Goal: Task Accomplishment & Management: Manage account settings

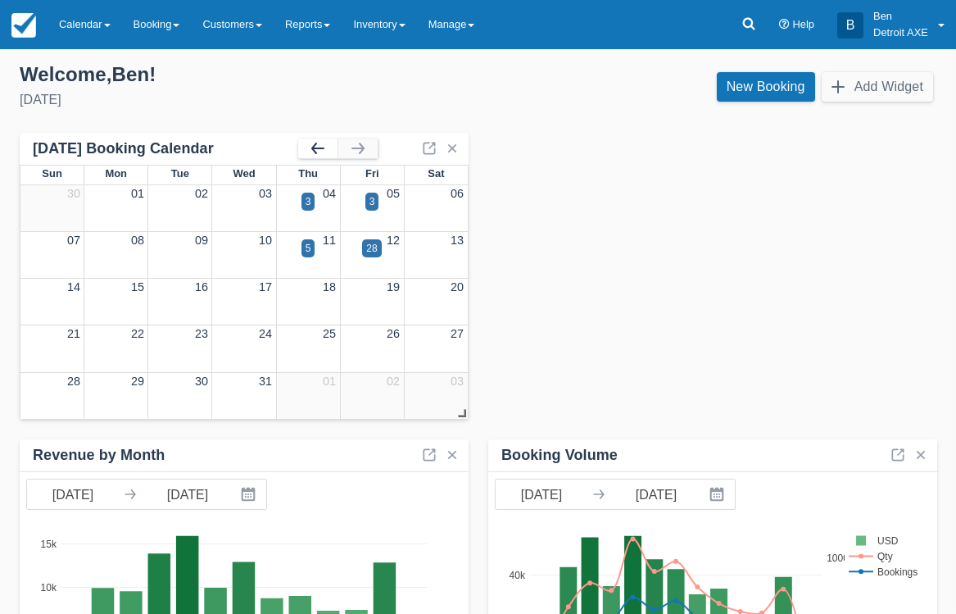
click at [313, 152] on button "button" at bounding box center [317, 148] width 39 height 20
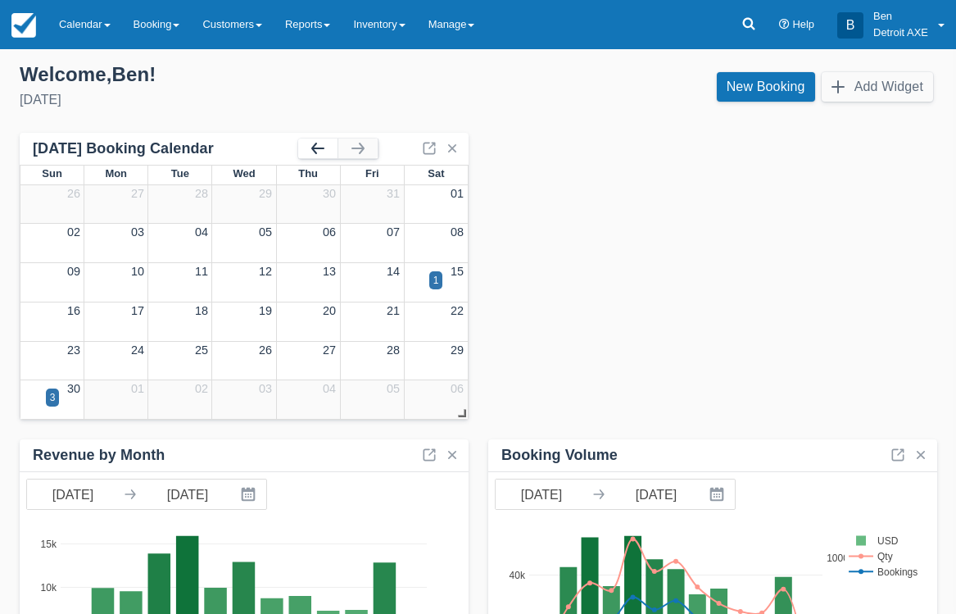
click at [313, 152] on button "button" at bounding box center [317, 148] width 39 height 20
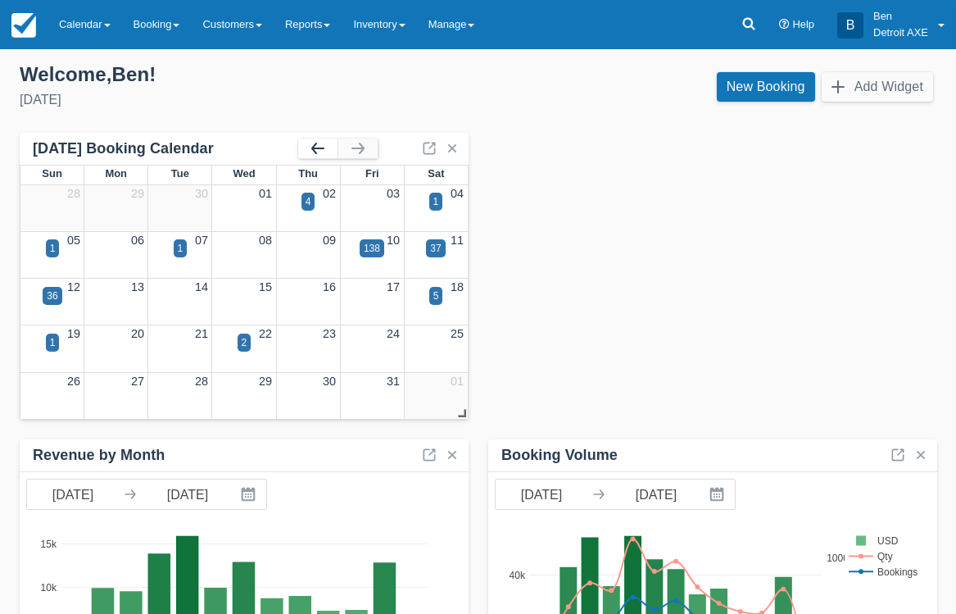
click at [313, 152] on button "button" at bounding box center [317, 148] width 39 height 20
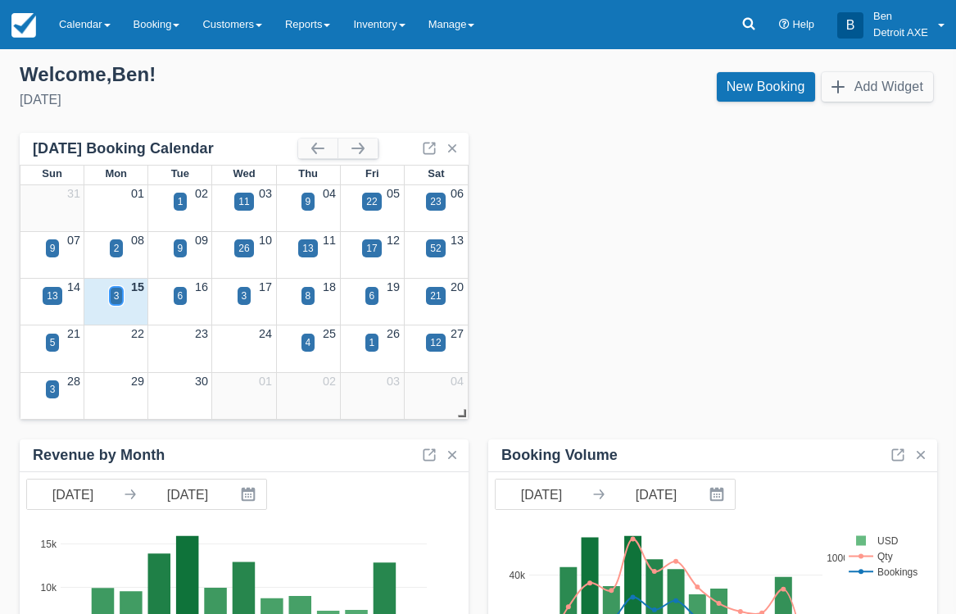
click at [114, 292] on div "3" at bounding box center [117, 295] width 6 height 15
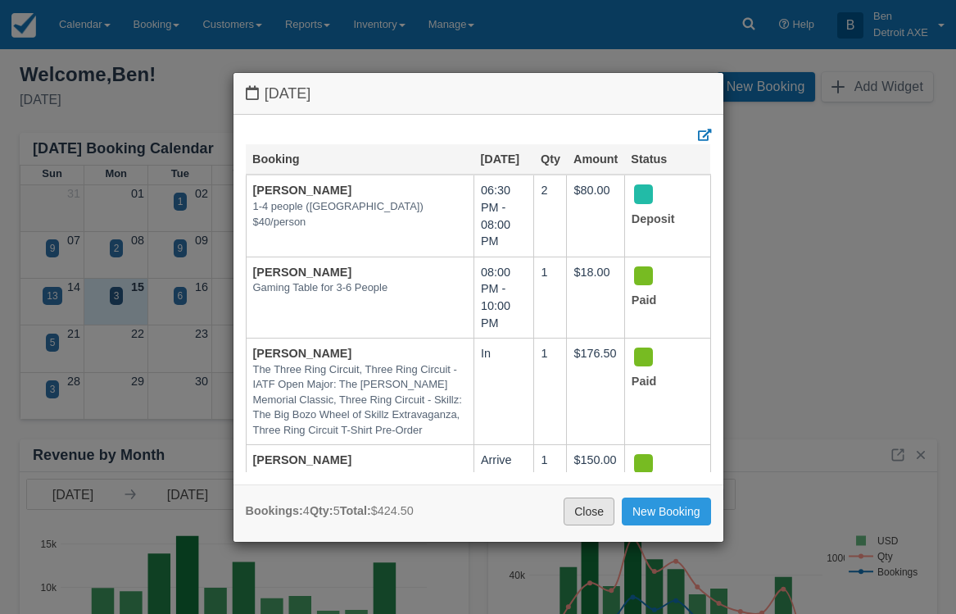
click at [578, 510] on link "Close" at bounding box center [589, 511] width 51 height 28
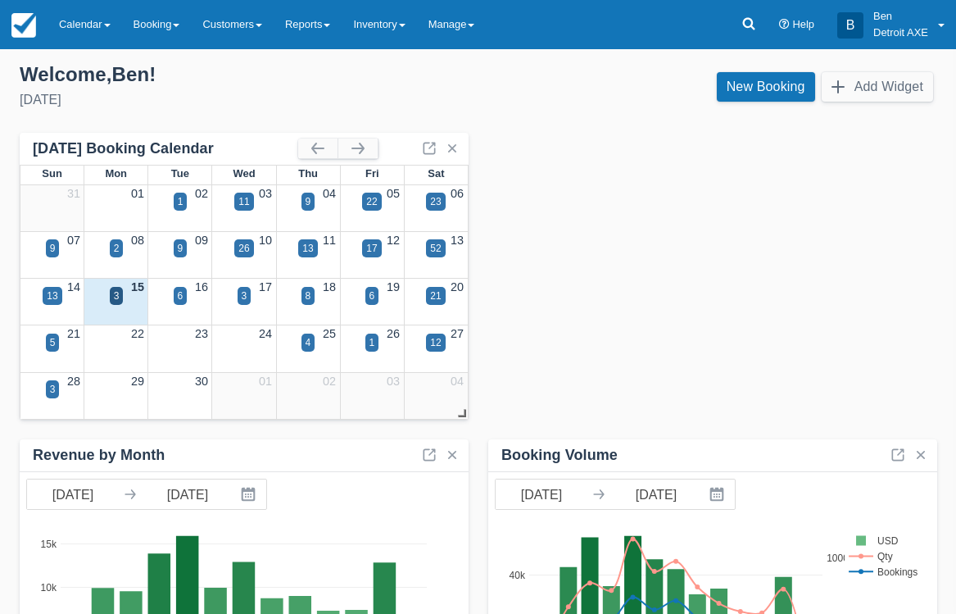
click at [201, 298] on div "6" at bounding box center [180, 306] width 64 height 19
click at [184, 295] on div "6" at bounding box center [181, 296] width 14 height 18
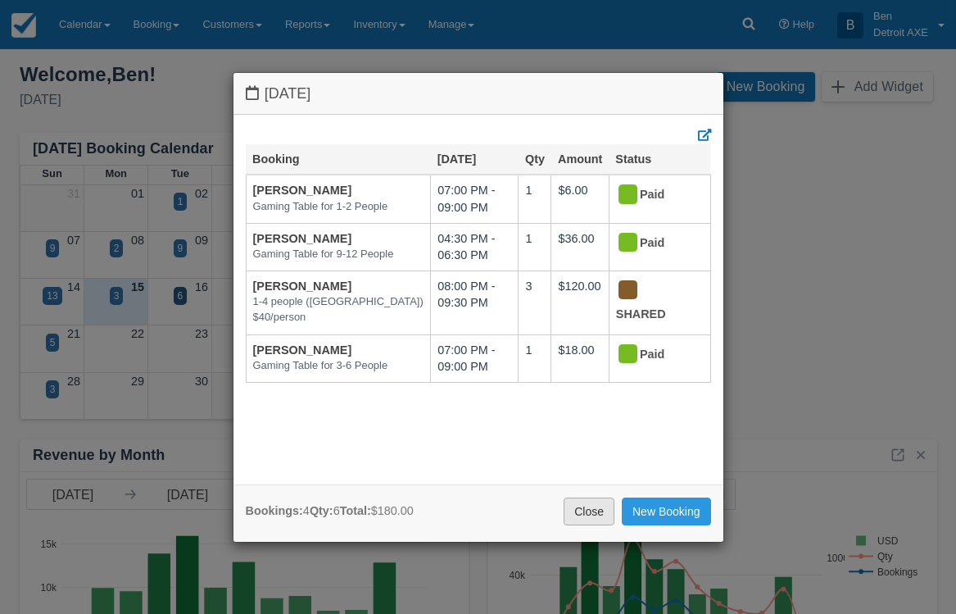
click at [568, 513] on link "Close" at bounding box center [589, 511] width 51 height 28
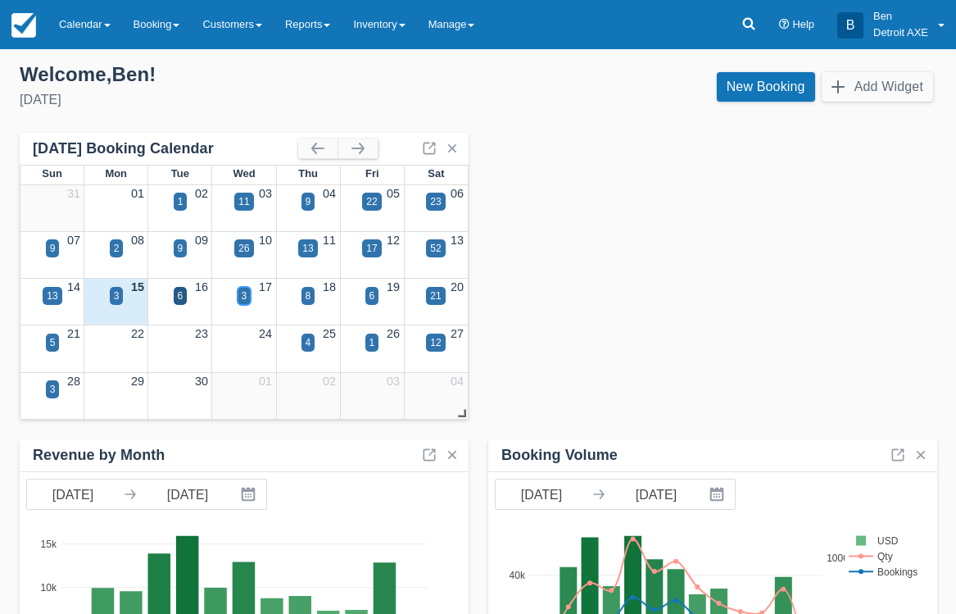
click at [247, 294] on div "3" at bounding box center [245, 295] width 6 height 15
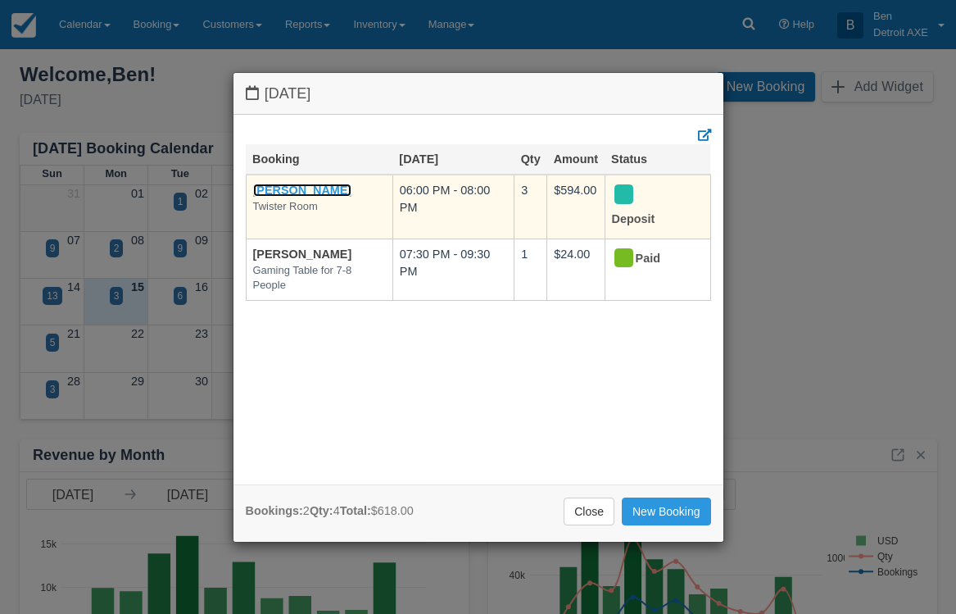
click at [264, 192] on link "[PERSON_NAME]" at bounding box center [302, 189] width 99 height 13
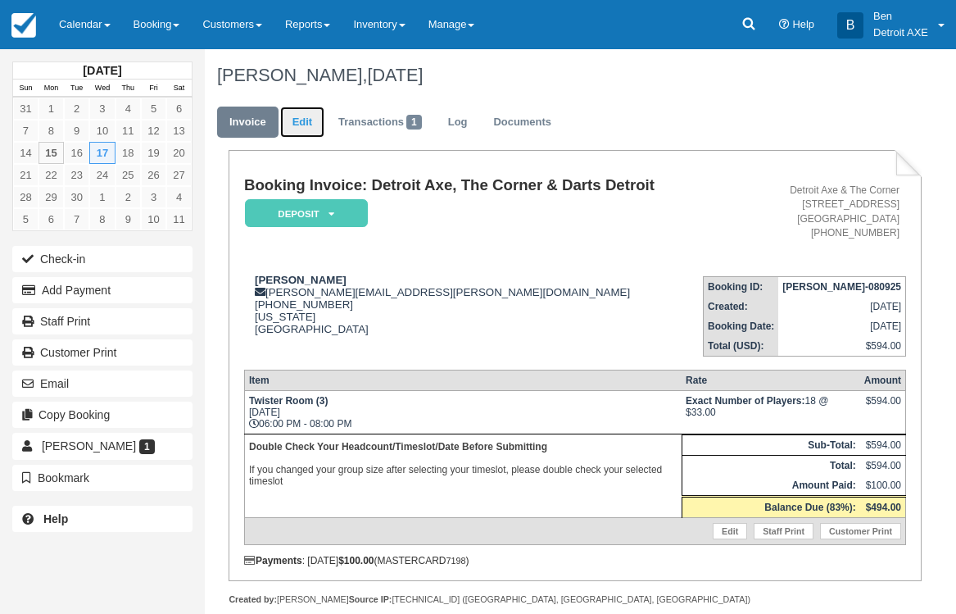
click at [319, 123] on link "Edit" at bounding box center [302, 122] width 44 height 32
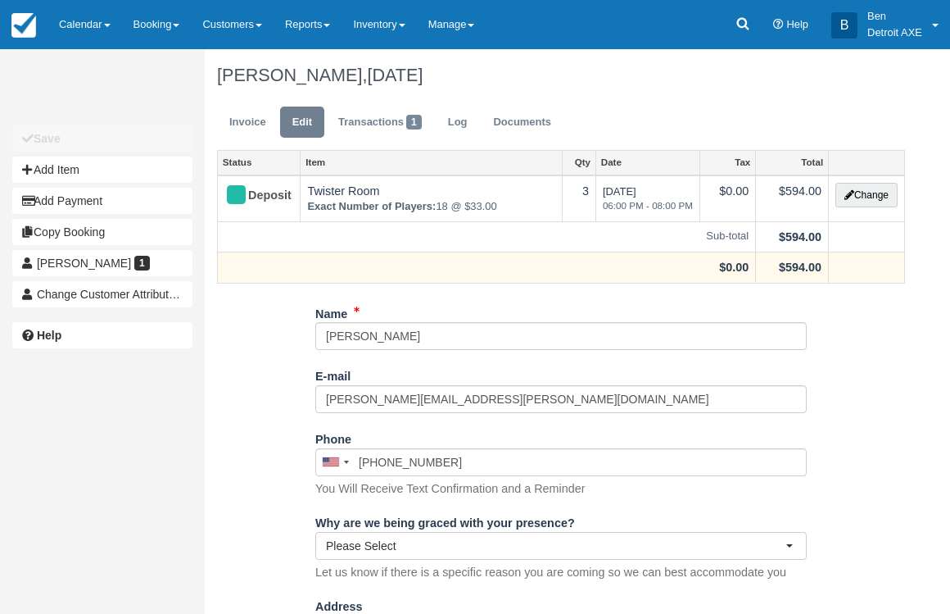
type input "[PHONE_NUMBER]"
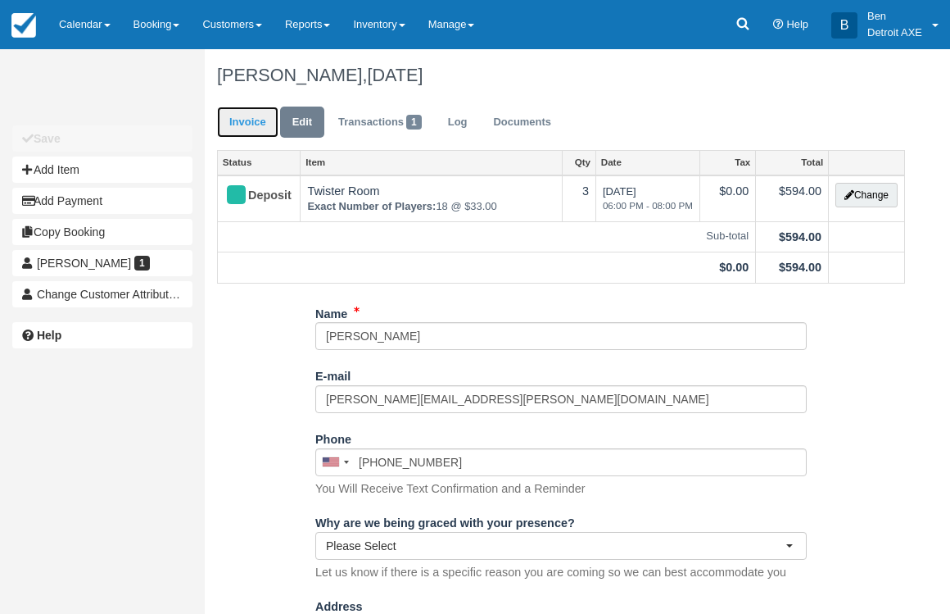
click at [255, 119] on link "Invoice" at bounding box center [247, 122] width 61 height 32
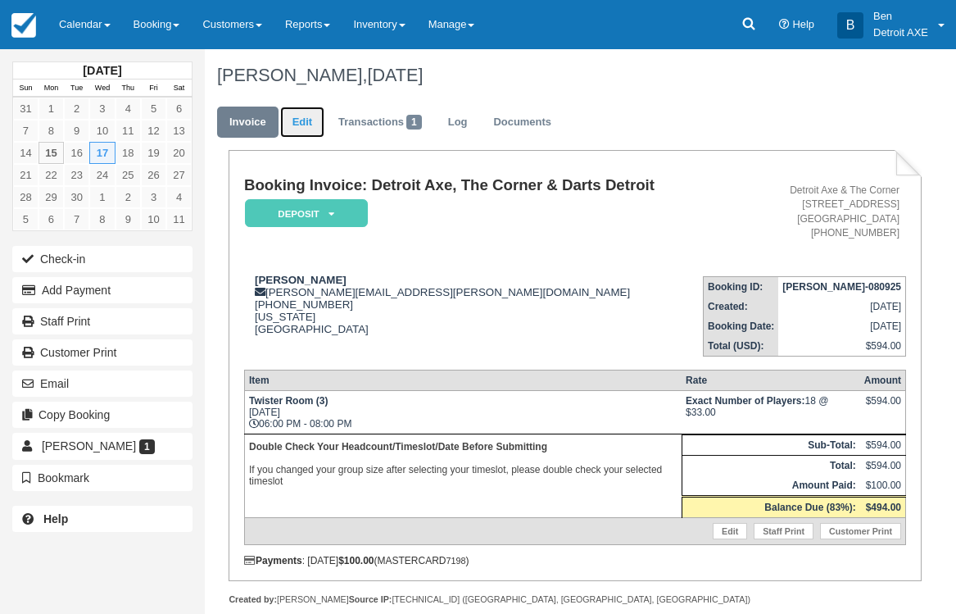
click at [316, 111] on link "Edit" at bounding box center [302, 122] width 44 height 32
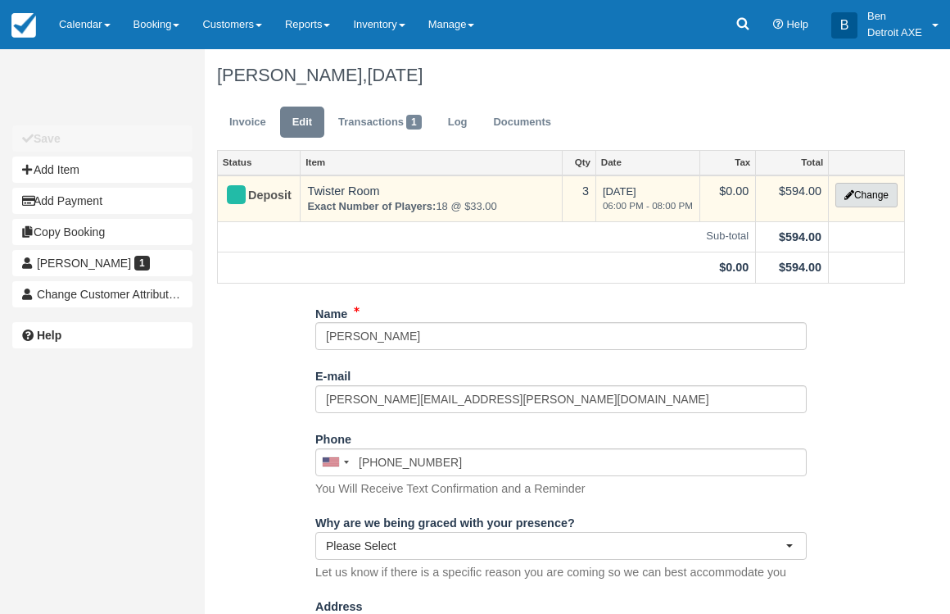
click at [862, 202] on button "Change" at bounding box center [867, 195] width 62 height 25
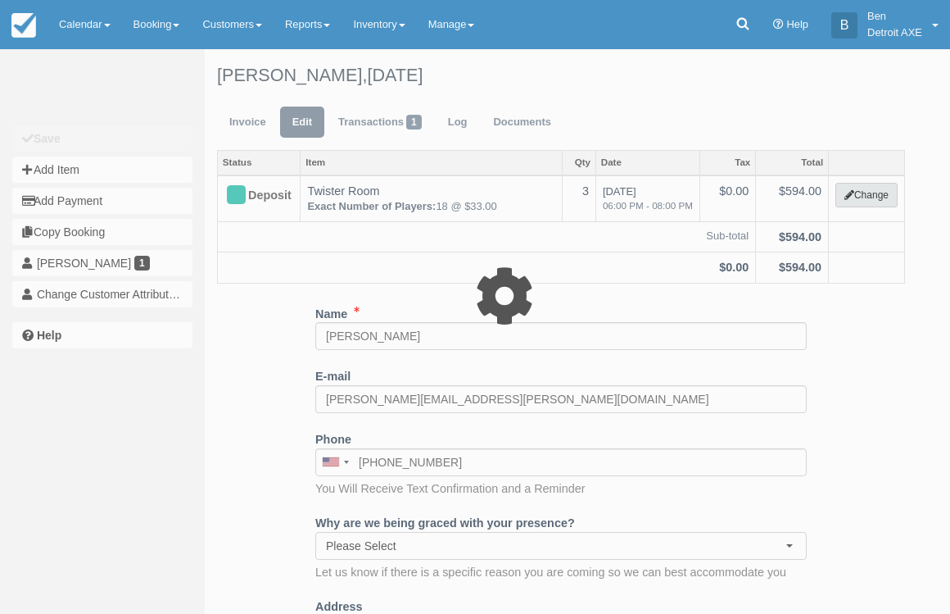
select select "6"
type input "594.00"
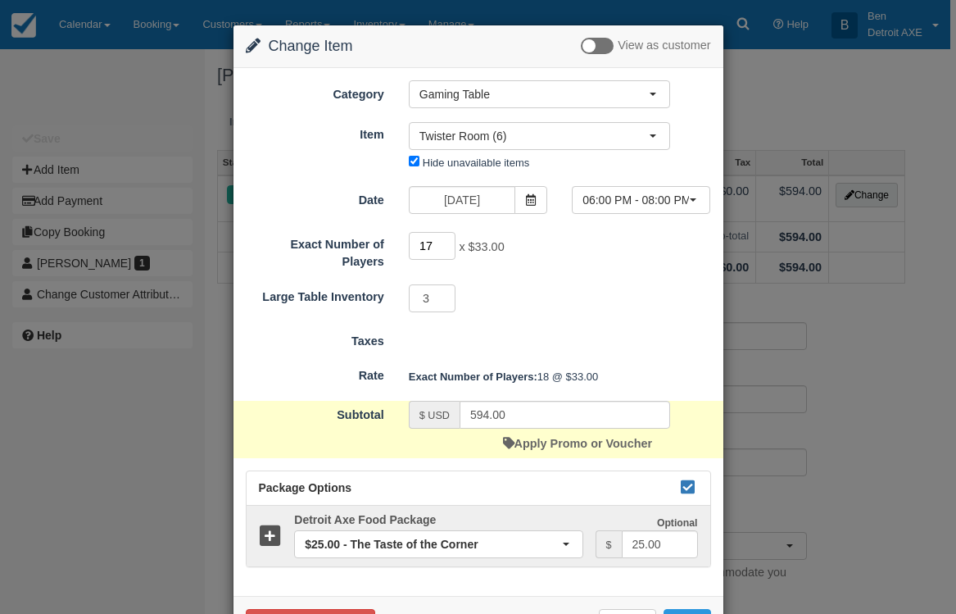
type input "17"
click at [442, 247] on input "17" at bounding box center [433, 246] width 48 height 28
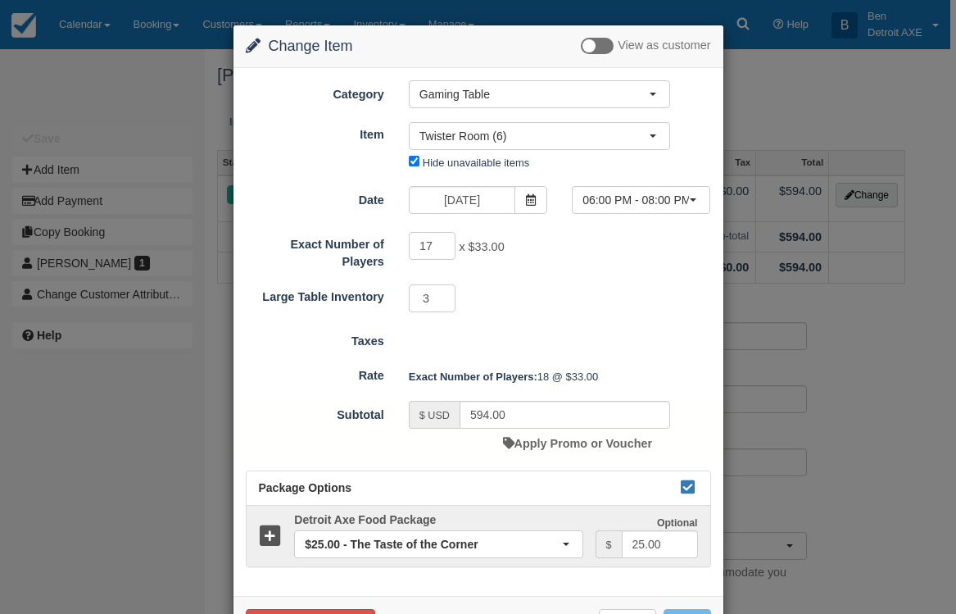
type input "561.00"
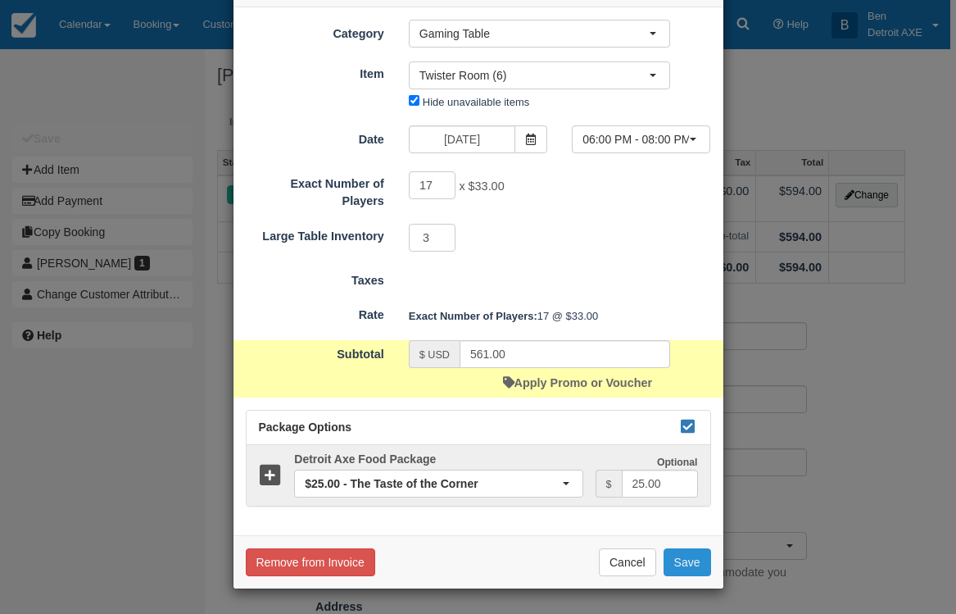
click at [706, 564] on button "Save" at bounding box center [688, 562] width 48 height 28
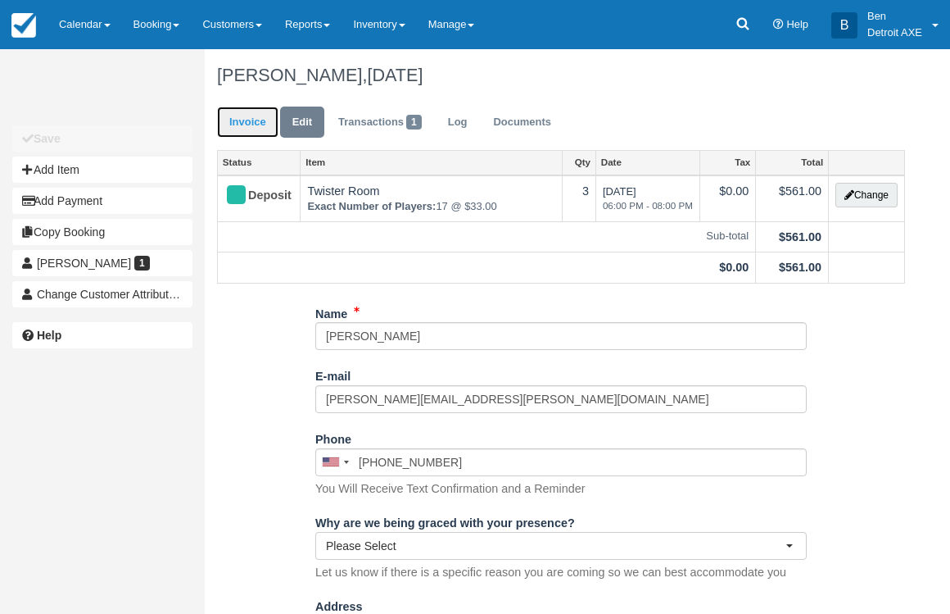
click at [242, 128] on link "Invoice" at bounding box center [247, 122] width 61 height 32
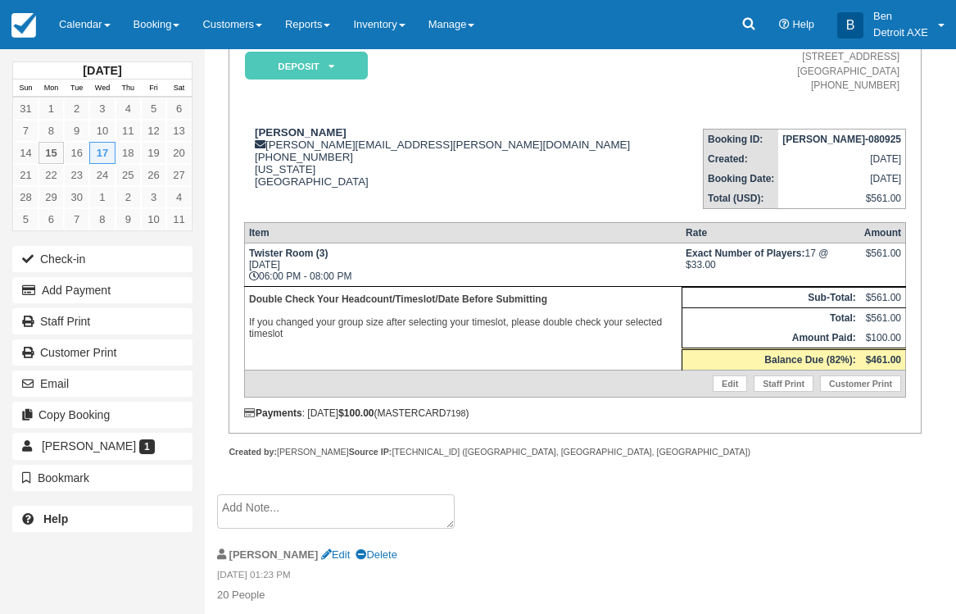
scroll to position [156, 0]
click at [319, 518] on textarea at bounding box center [336, 511] width 238 height 34
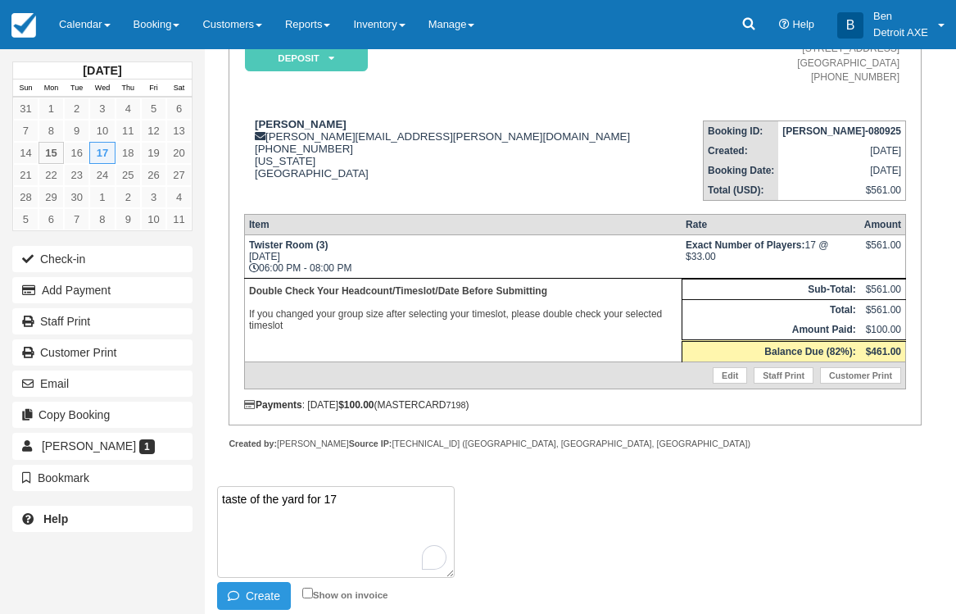
drag, startPoint x: 355, startPoint y: 510, endPoint x: 281, endPoint y: 513, distance: 73.8
click at [281, 513] on textarea "taste of the yard for 17" at bounding box center [336, 532] width 238 height 92
paste textarea "2 charred cauliflower 2 blistered green beans"
click at [261, 597] on button "Create" at bounding box center [254, 596] width 74 height 28
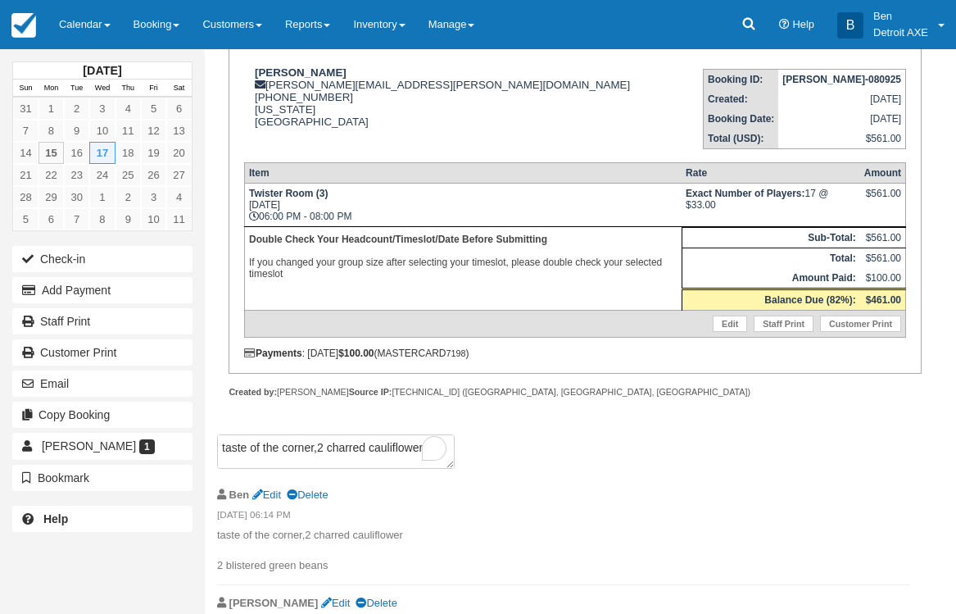
scroll to position [236, 0]
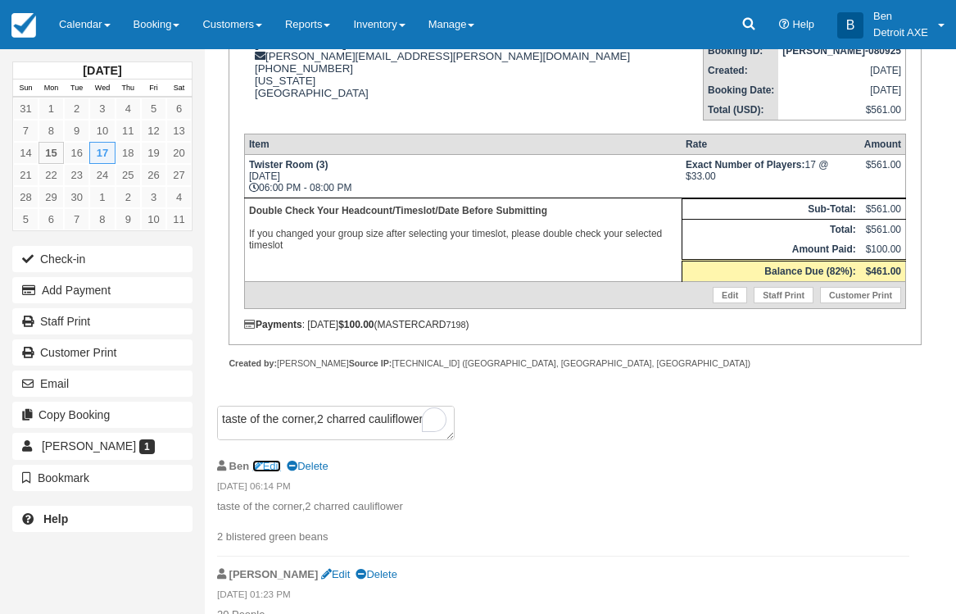
click at [275, 472] on link "Edit" at bounding box center [266, 466] width 29 height 12
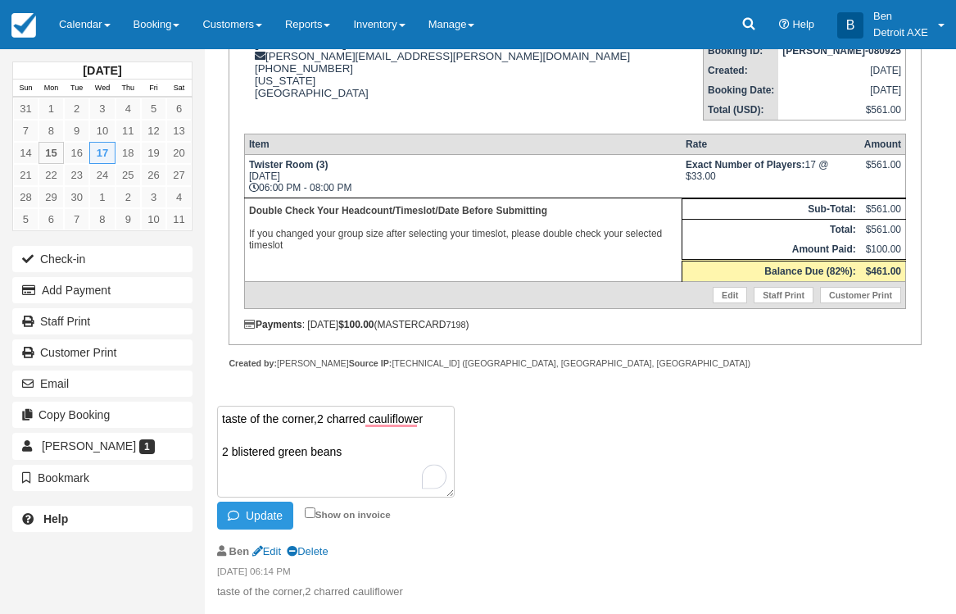
click at [312, 427] on textarea "taste of the corner,2 charred cauliflower 2 blistered green beans" at bounding box center [336, 451] width 238 height 92
type textarea "taste of the corner with burger and cookie ,2 charred cauliflower 2 blistered g…"
click at [273, 527] on button "Update" at bounding box center [255, 515] width 76 height 28
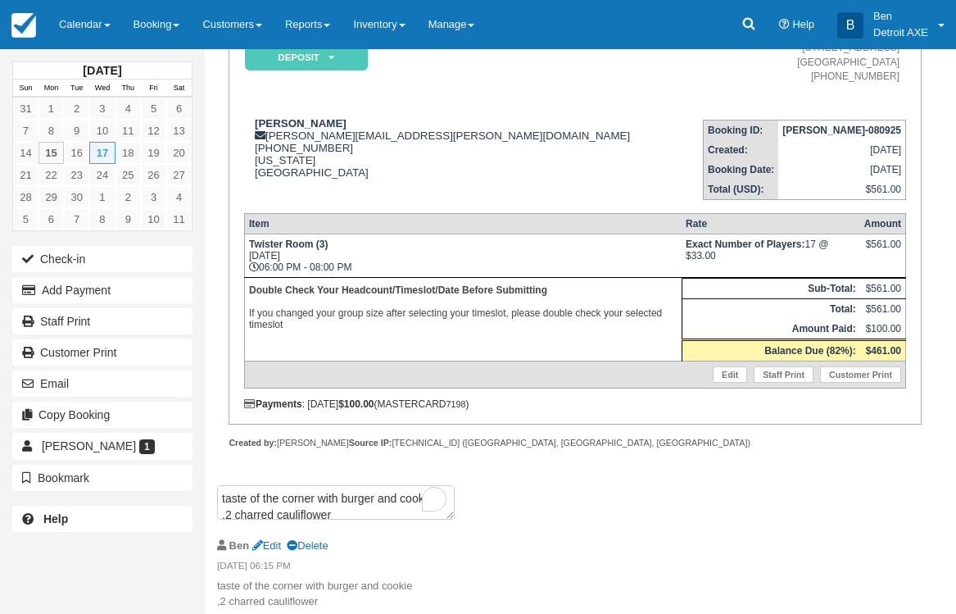
scroll to position [0, 0]
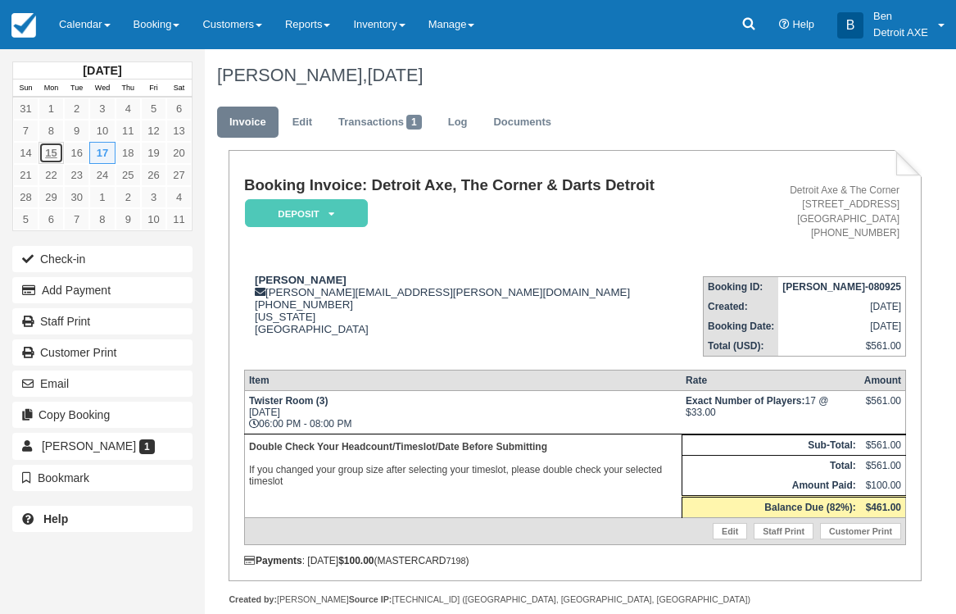
click at [57, 147] on link "15" at bounding box center [50, 153] width 25 height 22
click at [25, 41] on link at bounding box center [24, 24] width 48 height 49
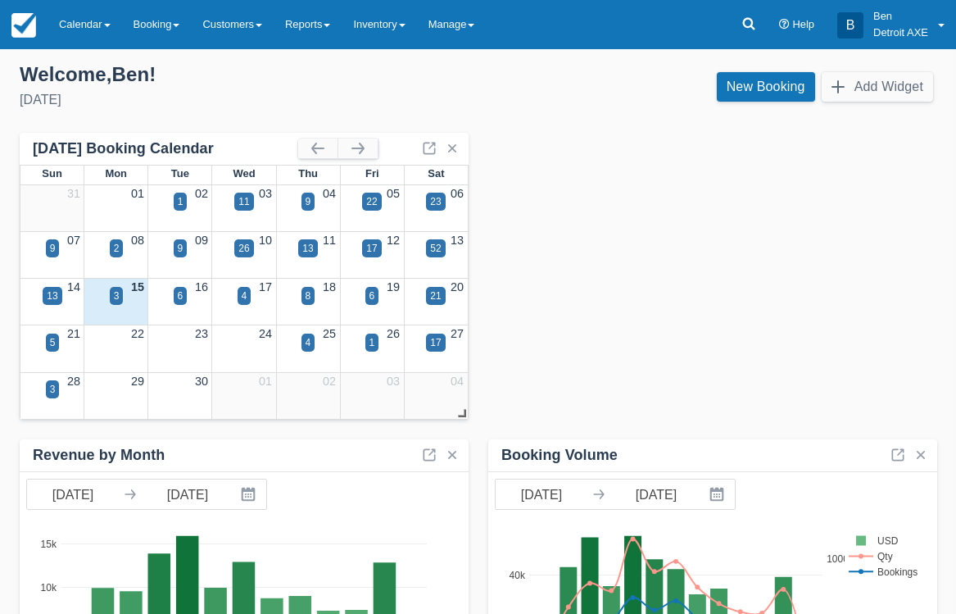
click at [108, 294] on div "15" at bounding box center [116, 288] width 64 height 18
click at [194, 288] on div "16" at bounding box center [180, 288] width 64 height 18
click at [189, 289] on div "16" at bounding box center [180, 288] width 64 height 18
click at [184, 291] on div "6" at bounding box center [181, 296] width 14 height 18
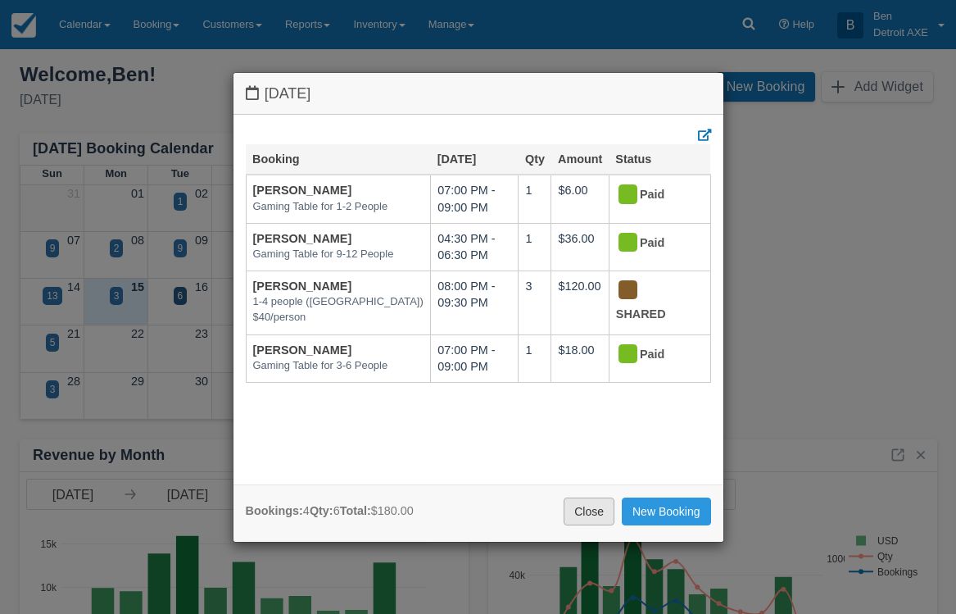
click at [576, 500] on link "Close" at bounding box center [589, 511] width 51 height 28
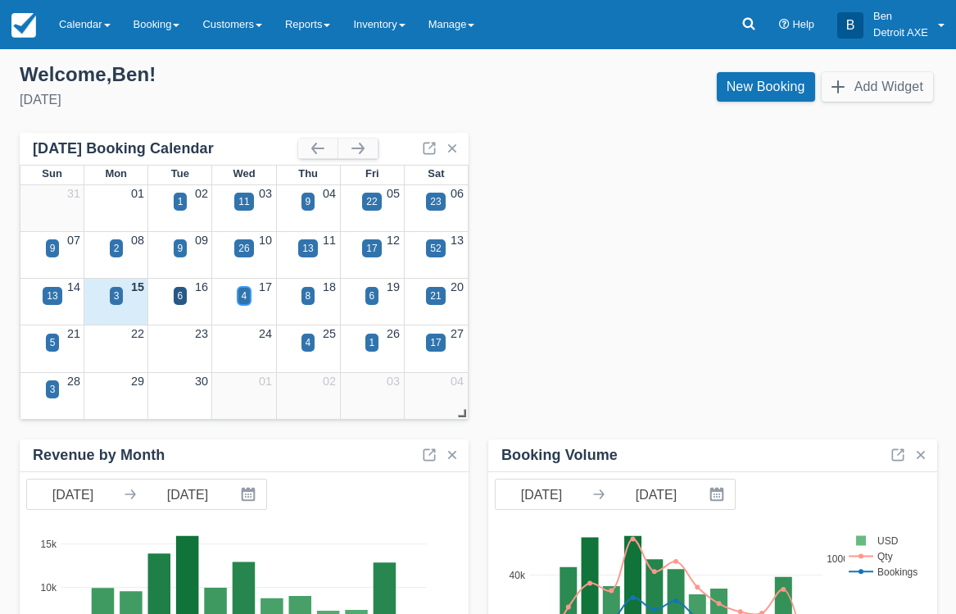
click at [244, 294] on div "4" at bounding box center [245, 295] width 6 height 15
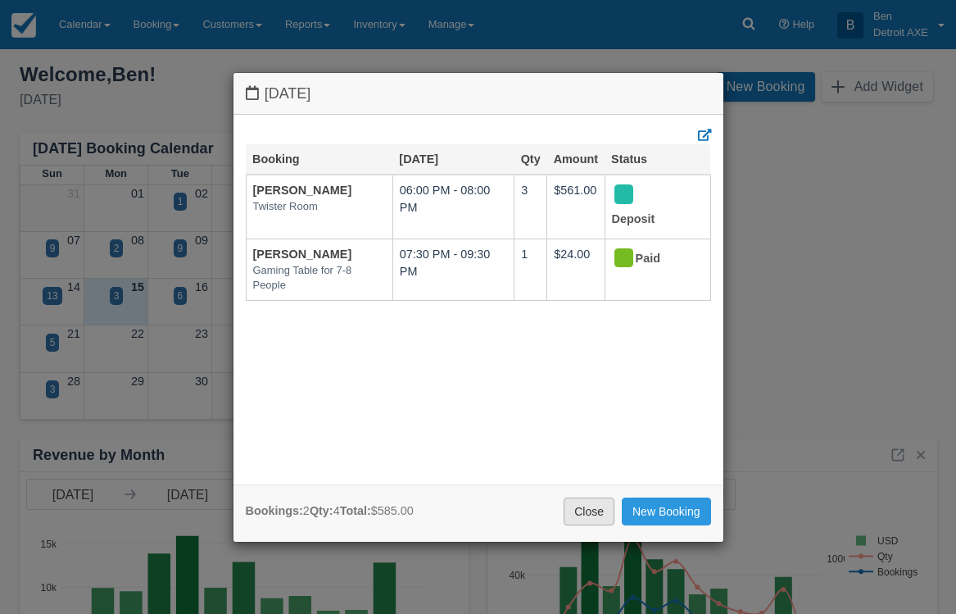
click at [582, 513] on link "Close" at bounding box center [589, 511] width 51 height 28
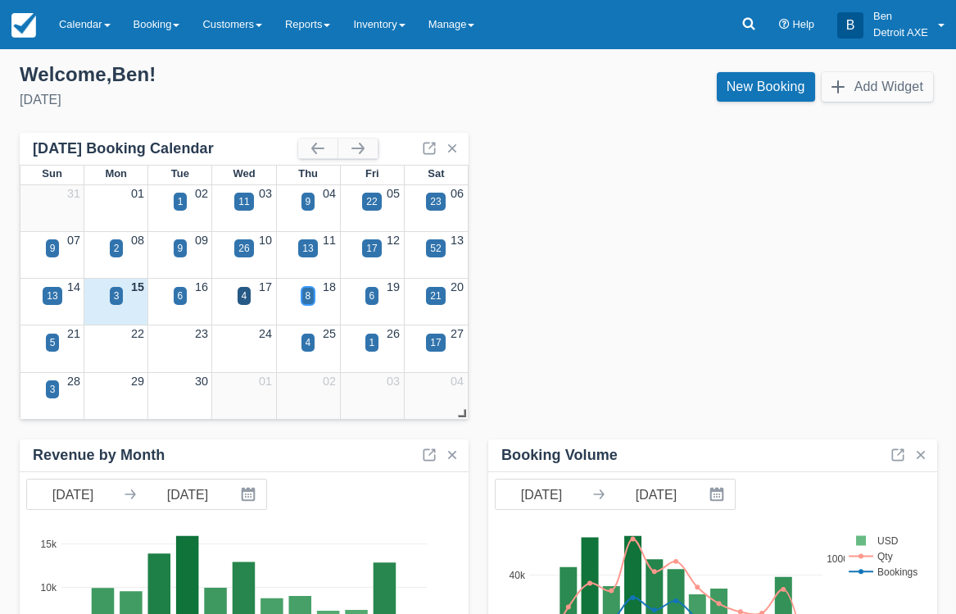
click at [306, 301] on div "8" at bounding box center [309, 295] width 6 height 15
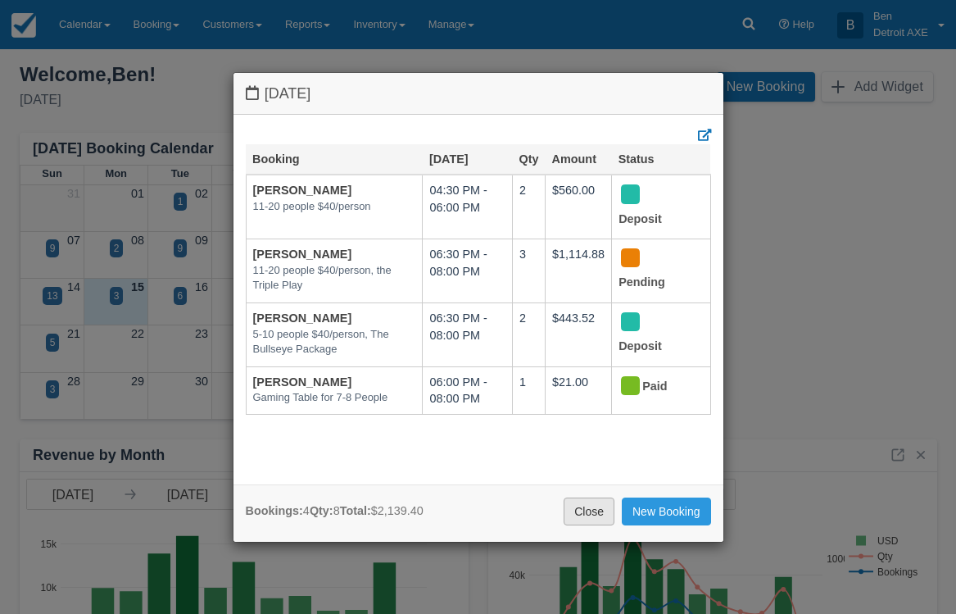
click at [588, 508] on link "Close" at bounding box center [589, 511] width 51 height 28
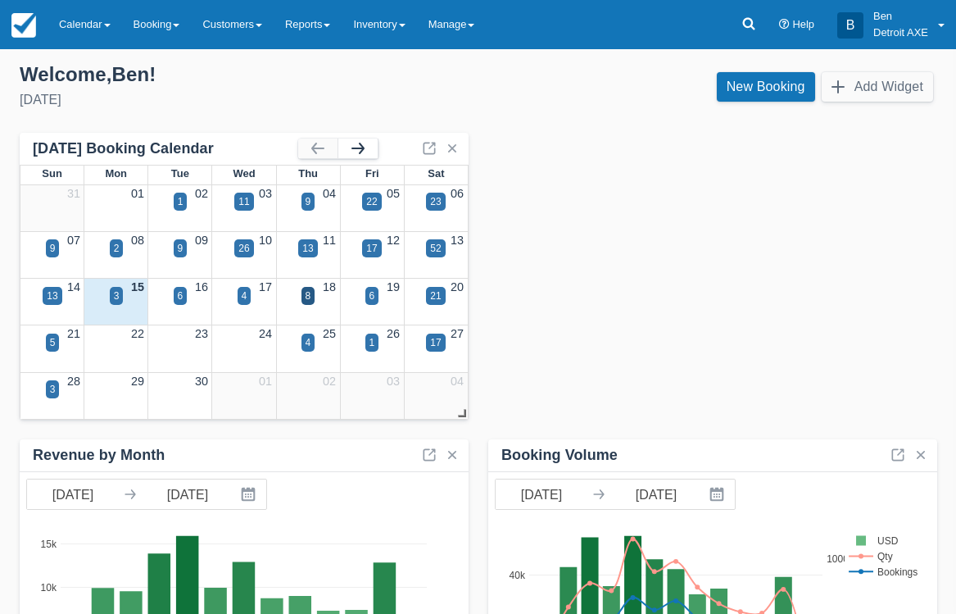
click at [363, 156] on button "button" at bounding box center [357, 148] width 39 height 20
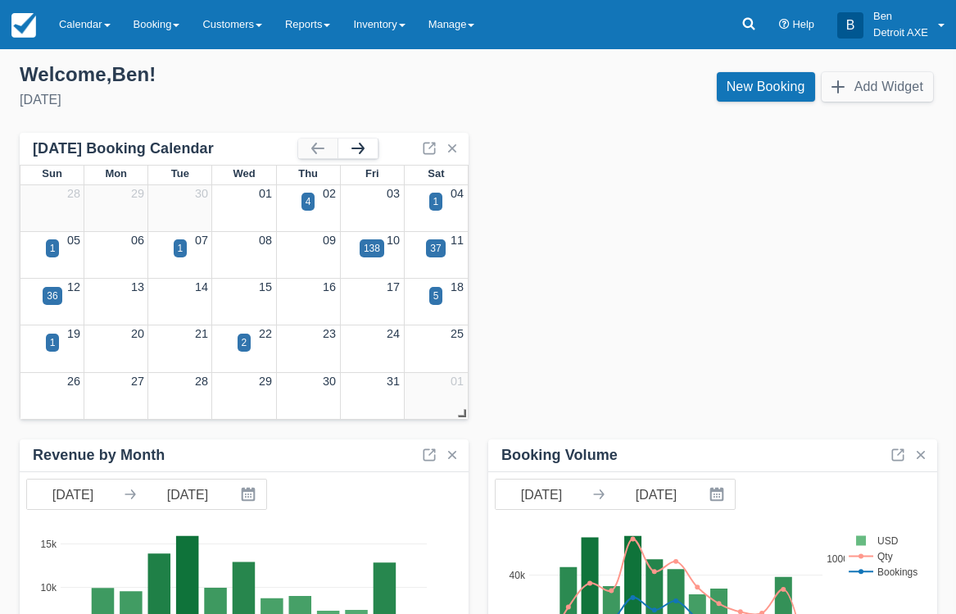
click at [363, 156] on button "button" at bounding box center [357, 148] width 39 height 20
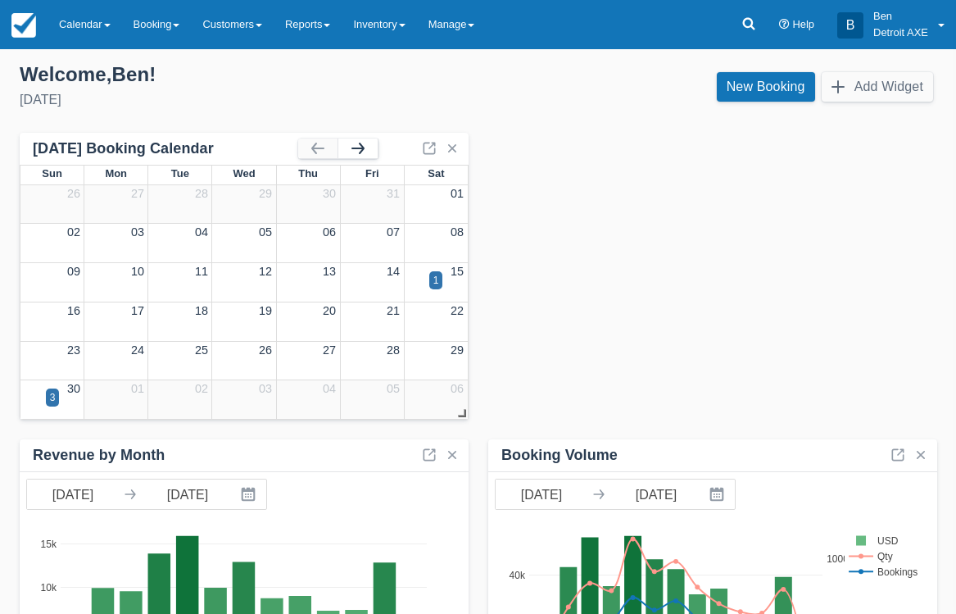
click at [363, 156] on button "button" at bounding box center [357, 148] width 39 height 20
